Goal: Task Accomplishment & Management: Use online tool/utility

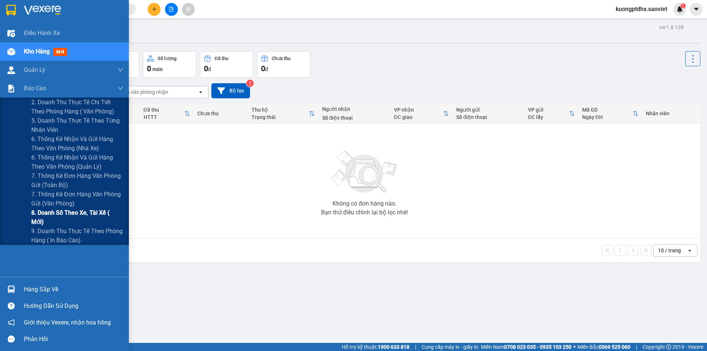
click at [53, 216] on span "8. Doanh số theo xe, tài xế ( mới)" at bounding box center [77, 217] width 92 height 18
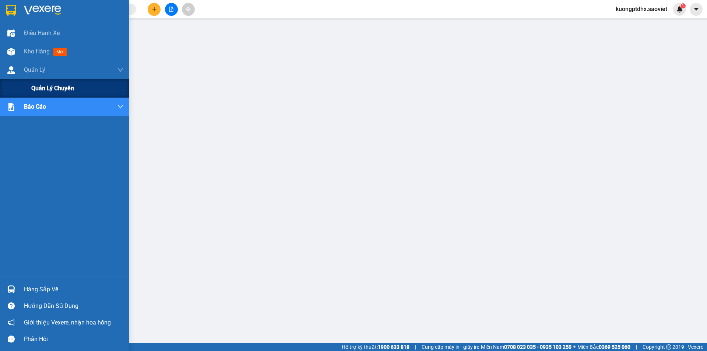
click at [52, 86] on span "Quản lý chuyến" at bounding box center [52, 88] width 43 height 9
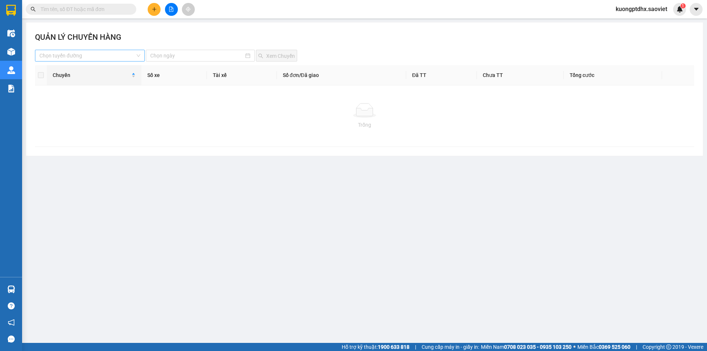
click at [113, 55] on input "search" at bounding box center [87, 55] width 96 height 11
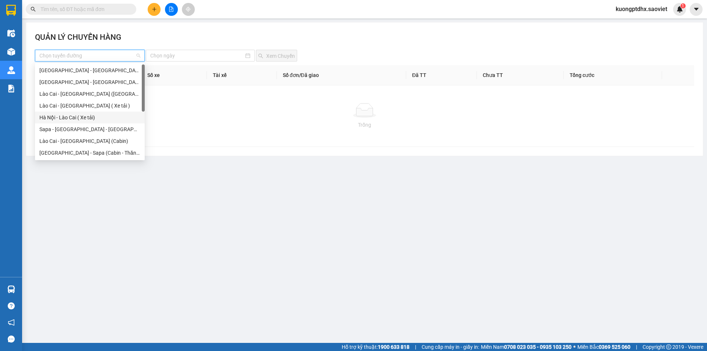
click at [64, 116] on div "Hà Nội - Lào Cai ( Xe tải)" at bounding box center [89, 117] width 101 height 8
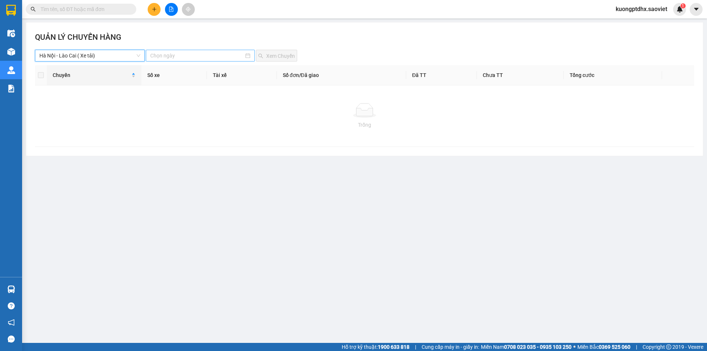
click at [209, 56] on input at bounding box center [196, 56] width 93 height 8
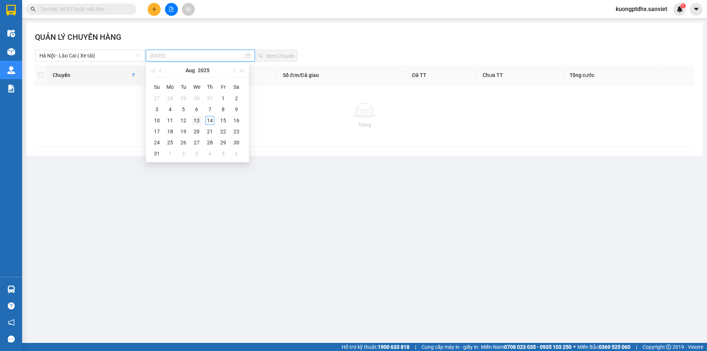
type input "13-08-2025"
click at [195, 120] on div "13" at bounding box center [196, 120] width 9 height 9
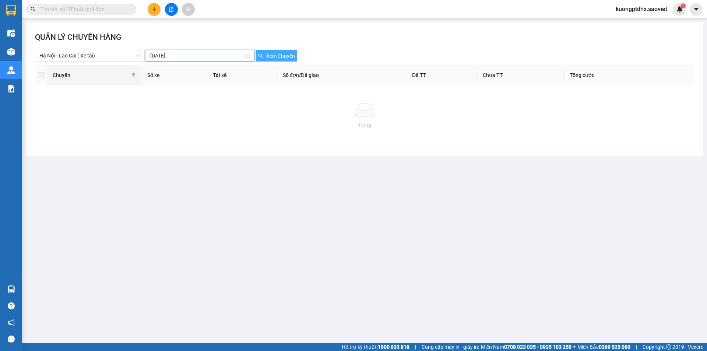
click at [268, 53] on span "Xem Chuyến" at bounding box center [280, 56] width 29 height 8
click at [269, 53] on span "Xem Chuyến" at bounding box center [280, 56] width 29 height 8
click at [95, 50] on div "Hà Nội - Lào Cai ( Xe tải)" at bounding box center [90, 56] width 110 height 12
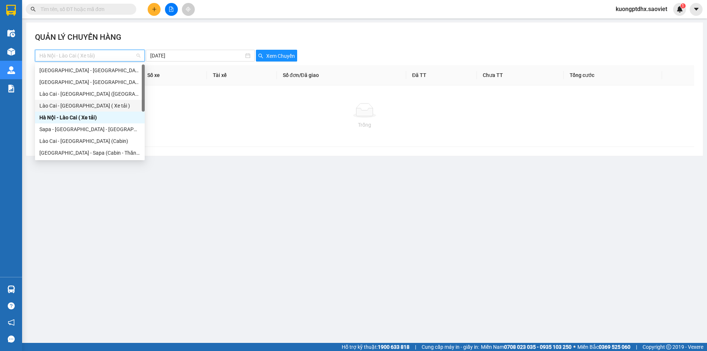
click at [78, 105] on div "Lào Cai - Hà Nội ( Xe tải )" at bounding box center [89, 106] width 101 height 8
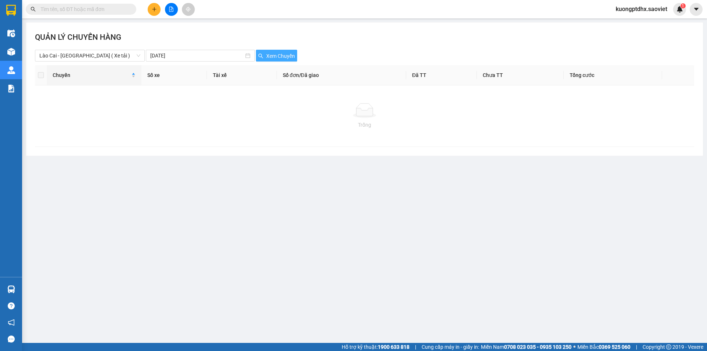
click at [271, 55] on span "Xem Chuyến" at bounding box center [280, 56] width 29 height 8
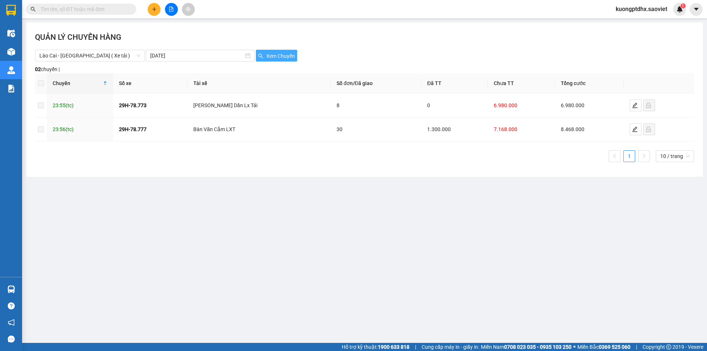
click at [271, 55] on span "Xem Chuyến" at bounding box center [280, 56] width 29 height 8
click at [57, 104] on span "23:55 (tc)" at bounding box center [63, 105] width 21 height 6
drag, startPoint x: 53, startPoint y: 107, endPoint x: 282, endPoint y: 107, distance: 229.3
click at [282, 107] on tr "23:55 (tc) 29H-78.773 Bàn Quang Dần Lx Tải 8 0 6.980.000 6.980.000" at bounding box center [364, 106] width 659 height 24
copy tr "23:55 (tc) 29H-78.773 Bàn Quang Dần Lx Tải"
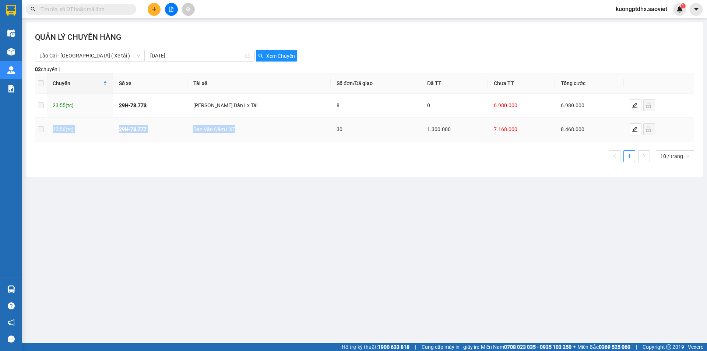
drag, startPoint x: 50, startPoint y: 128, endPoint x: 260, endPoint y: 130, distance: 209.1
click at [260, 130] on tr "23:56 (tc) 29H-78.777 Bàn Văn Cắm LXT 30 1.300.000 7.168.000 8.468.000" at bounding box center [364, 129] width 659 height 24
copy tr "23:56 (tc) 29H-78.777 Bàn Văn Cắm LXT"
click at [353, 162] on ul "1 10 / trang" at bounding box center [364, 156] width 659 height 12
